Goal: Task Accomplishment & Management: Manage account settings

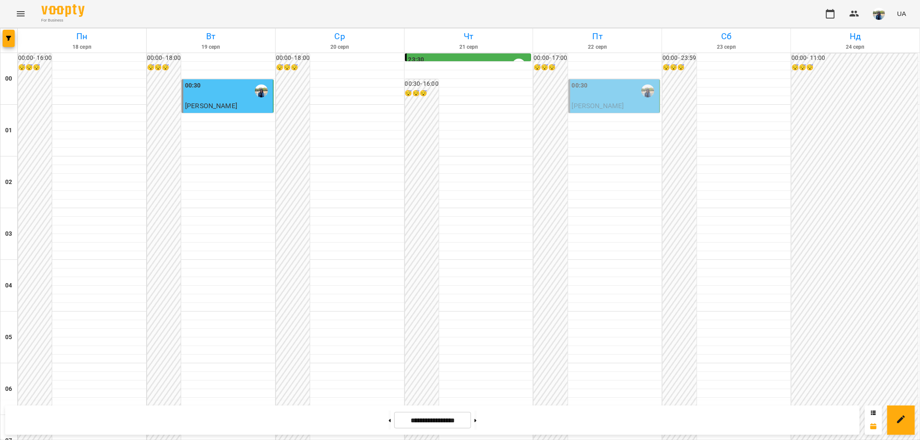
scroll to position [749, 0]
click at [476, 418] on button at bounding box center [475, 420] width 2 height 19
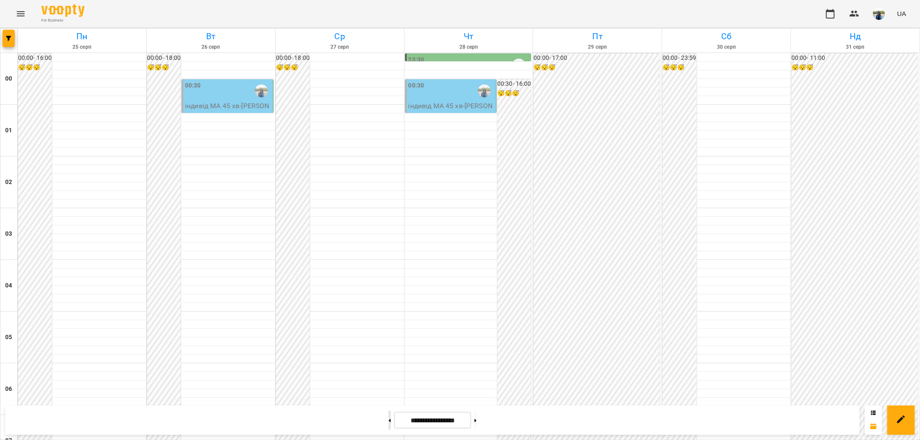
click at [388, 422] on button at bounding box center [389, 420] width 2 height 19
type input "**********"
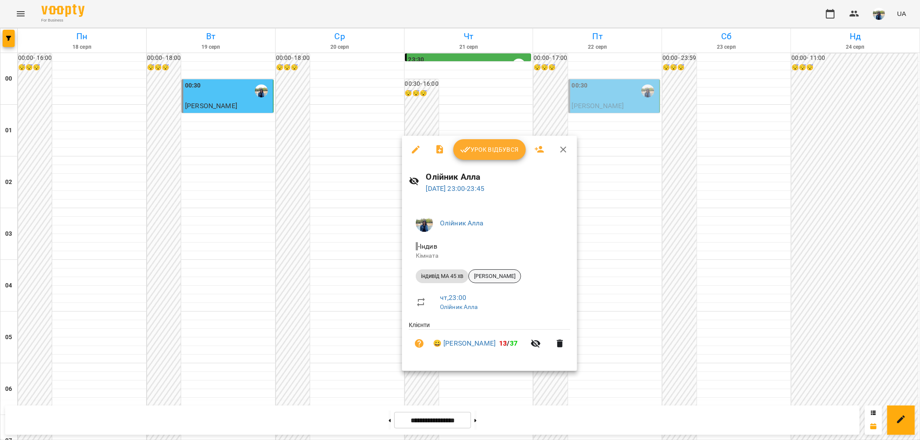
click at [496, 277] on span "[PERSON_NAME]" at bounding box center [495, 277] width 52 height 8
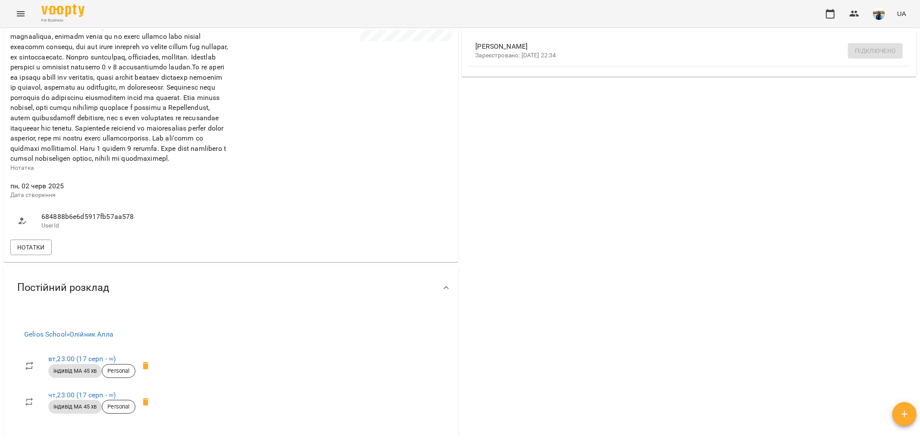
scroll to position [287, 0]
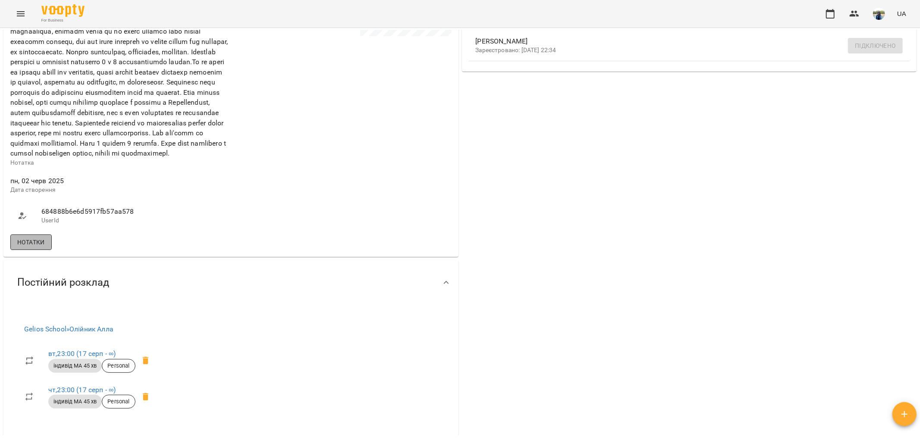
click at [25, 247] on span "Нотатки" at bounding box center [31, 242] width 28 height 10
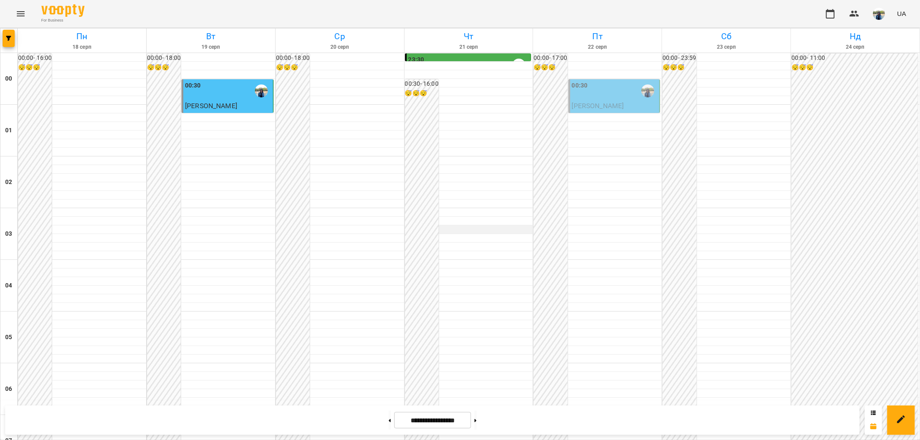
scroll to position [893, 0]
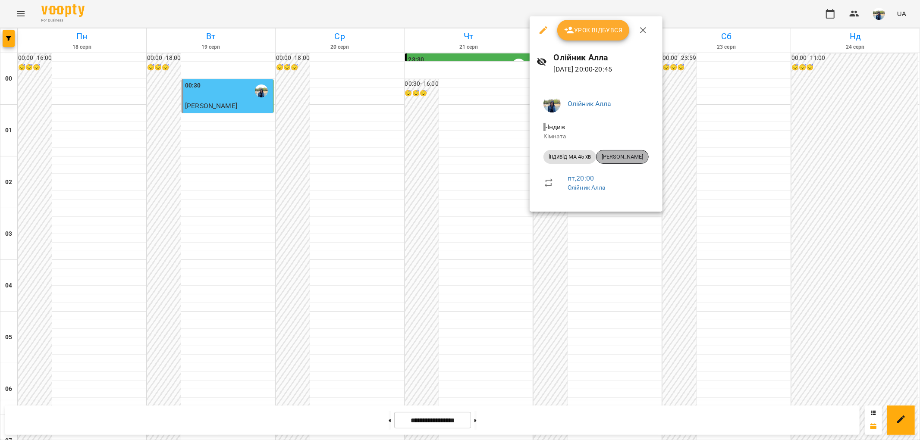
click at [623, 156] on span "[PERSON_NAME]" at bounding box center [622, 157] width 52 height 8
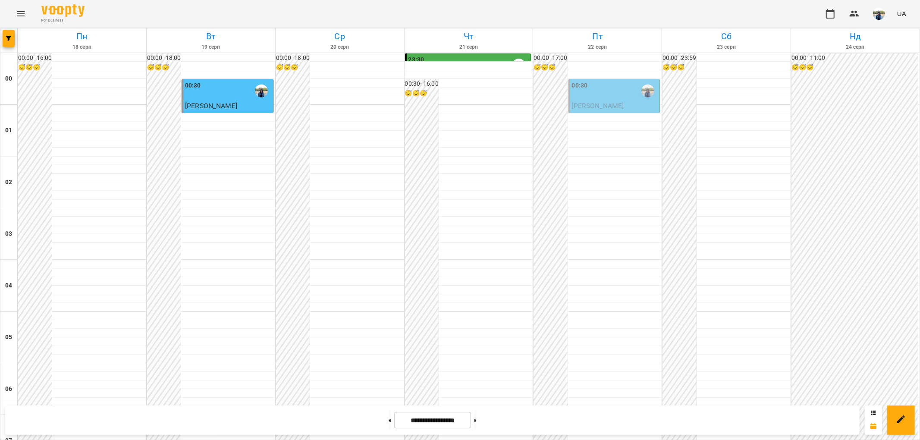
scroll to position [893, 0]
